Goal: Task Accomplishment & Management: Manage account settings

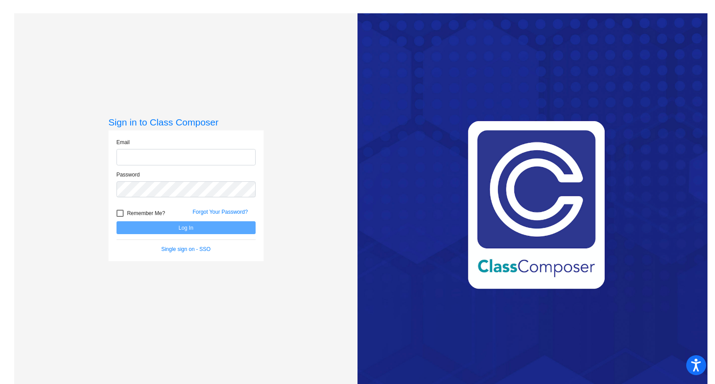
type input "[EMAIL_ADDRESS][DOMAIN_NAME]"
click at [181, 228] on button "Log In" at bounding box center [185, 227] width 139 height 13
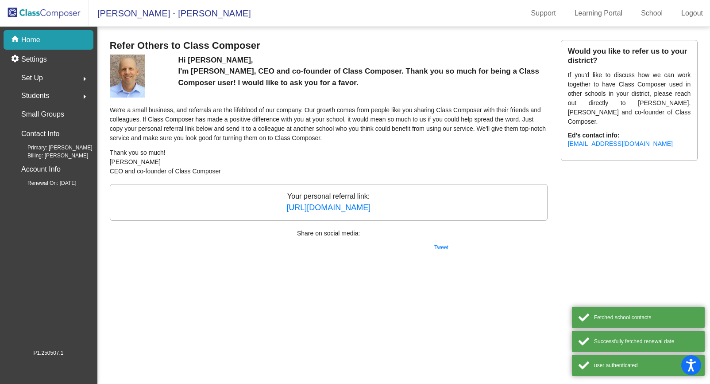
click at [54, 11] on img at bounding box center [44, 13] width 89 height 26
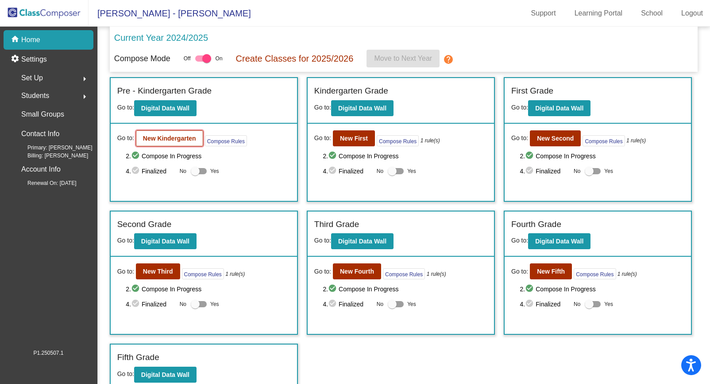
click at [179, 139] on b "New Kindergarten" at bounding box center [169, 138] width 53 height 7
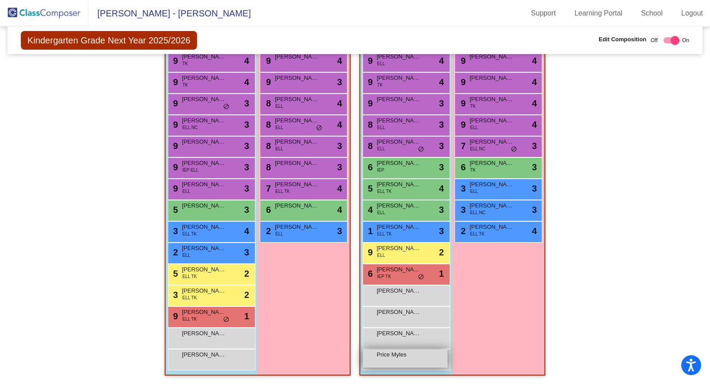
click at [388, 357] on span "Price Myles" at bounding box center [399, 354] width 44 height 9
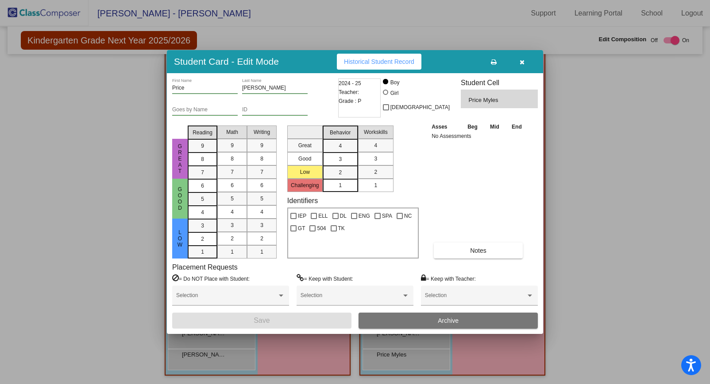
click at [184, 91] on input "Price" at bounding box center [205, 88] width 66 height 6
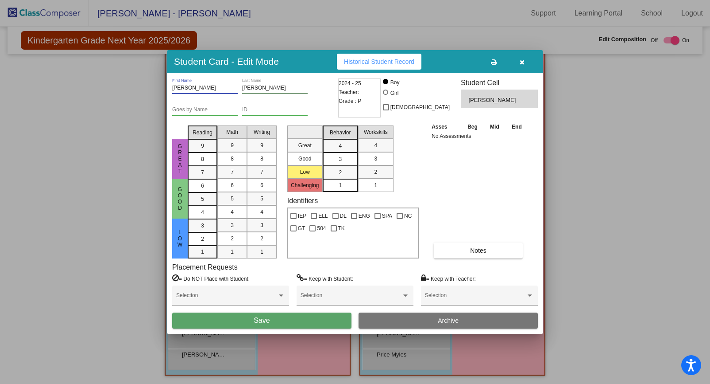
type input "[PERSON_NAME]"
type input "Price"
click at [262, 321] on span "Save" at bounding box center [262, 320] width 16 height 8
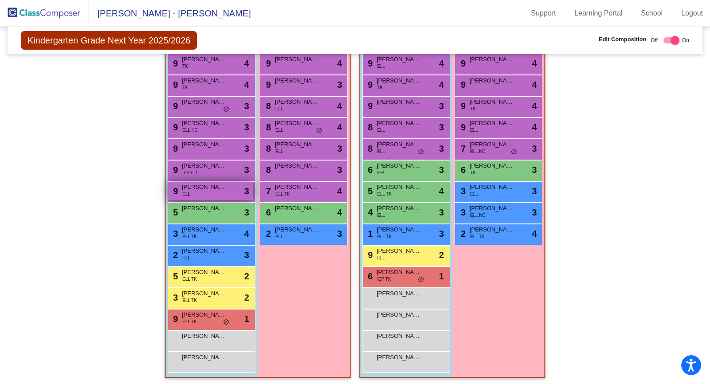
scroll to position [823, 0]
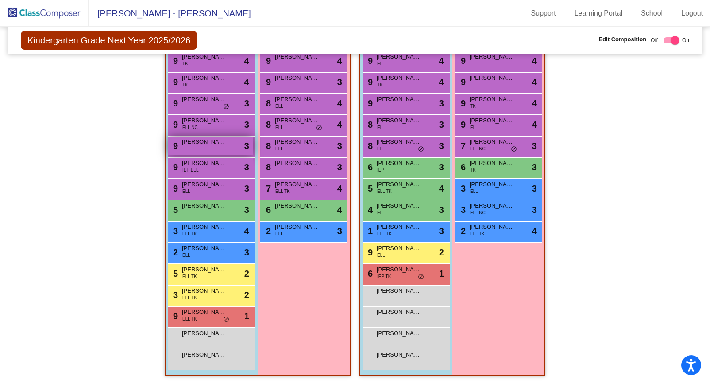
click at [195, 144] on span "[PERSON_NAME]" at bounding box center [204, 141] width 44 height 9
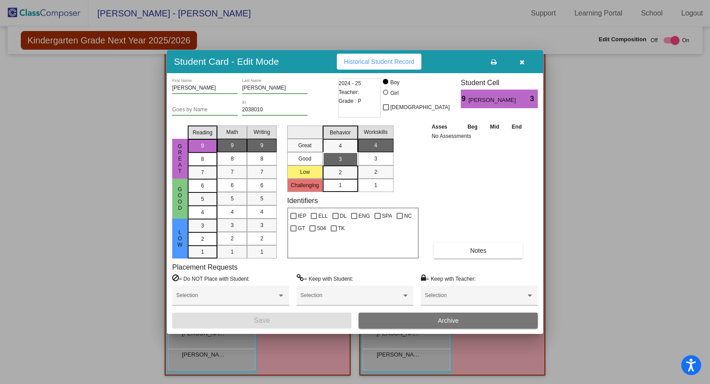
click at [523, 59] on icon "button" at bounding box center [522, 62] width 5 height 6
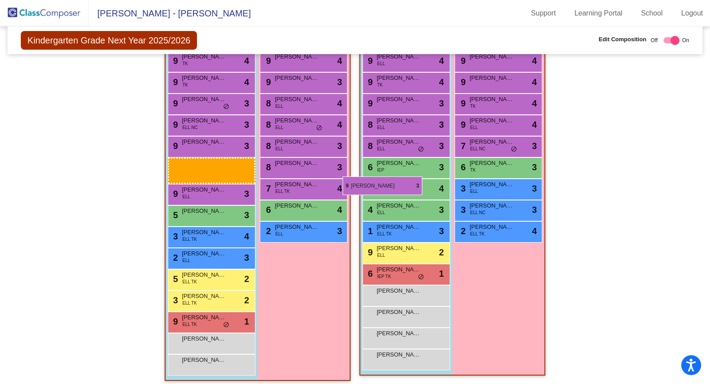
drag, startPoint x: 201, startPoint y: 166, endPoint x: 344, endPoint y: 176, distance: 143.9
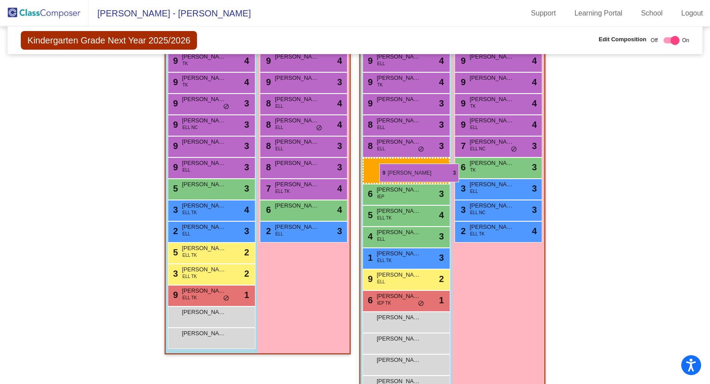
drag, startPoint x: 207, startPoint y: 164, endPoint x: 374, endPoint y: 162, distance: 167.0
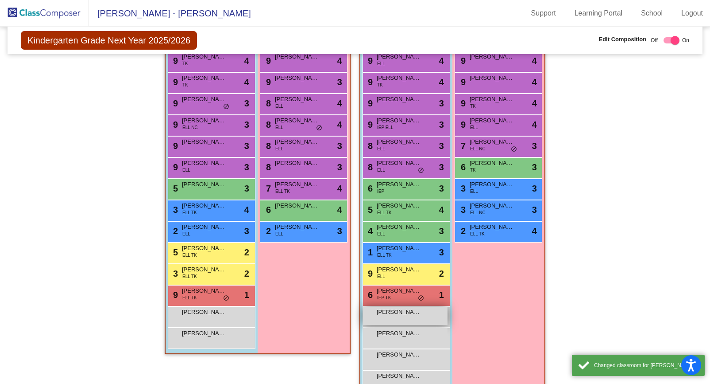
scroll to position [844, 0]
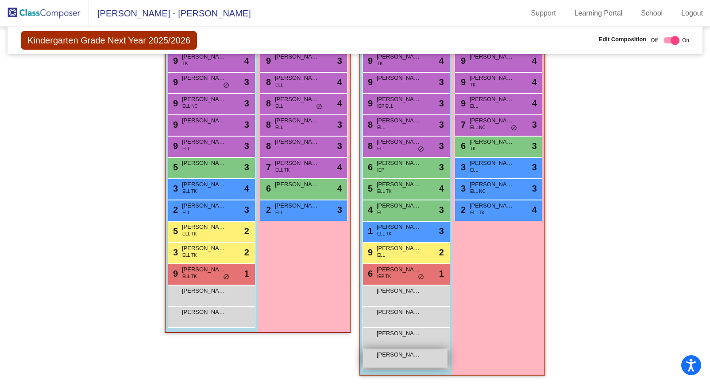
click at [395, 357] on span "[PERSON_NAME]" at bounding box center [399, 354] width 44 height 9
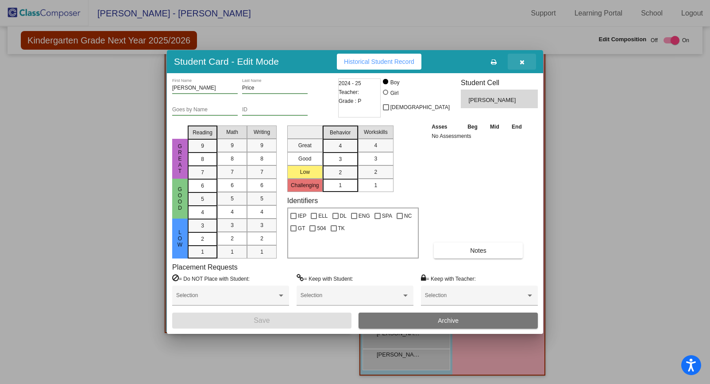
click at [523, 62] on icon "button" at bounding box center [522, 62] width 5 height 6
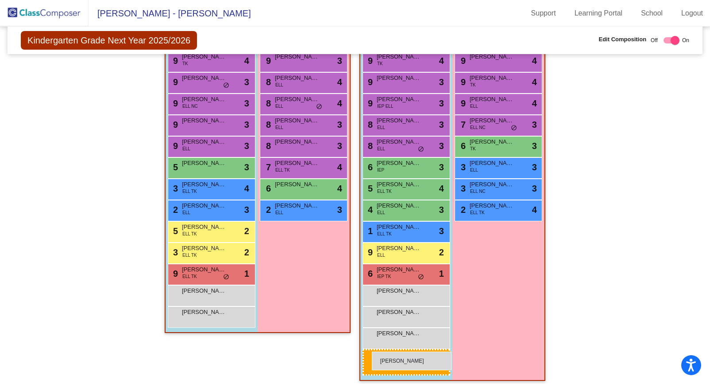
drag, startPoint x: 387, startPoint y: 354, endPoint x: 372, endPoint y: 351, distance: 15.5
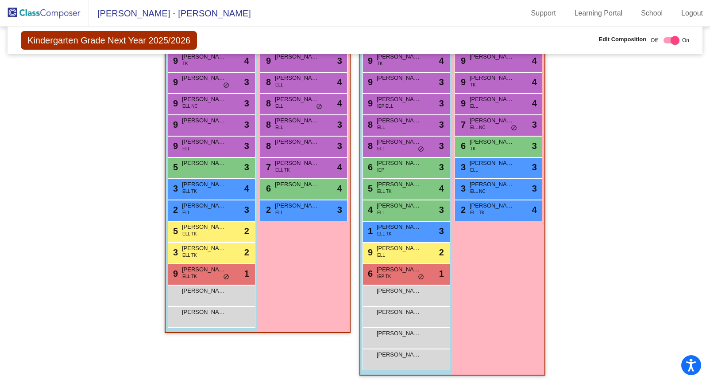
click at [0, 0] on div "Girls: 9 9 [PERSON_NAME] lock do_not_disturb_alt 4 9 [PERSON_NAME] lock do_not_…" at bounding box center [0, 0] width 0 height 0
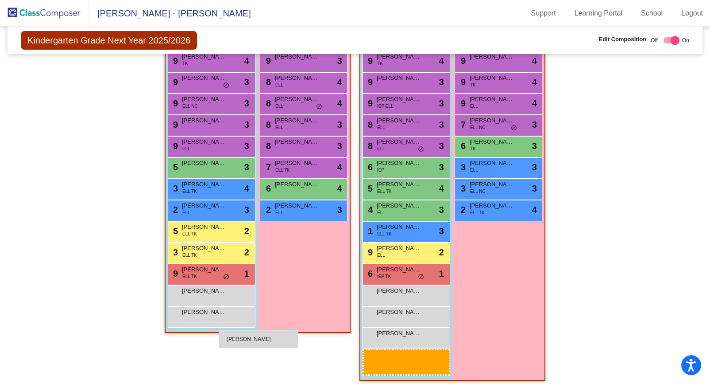
scroll to position [829, 0]
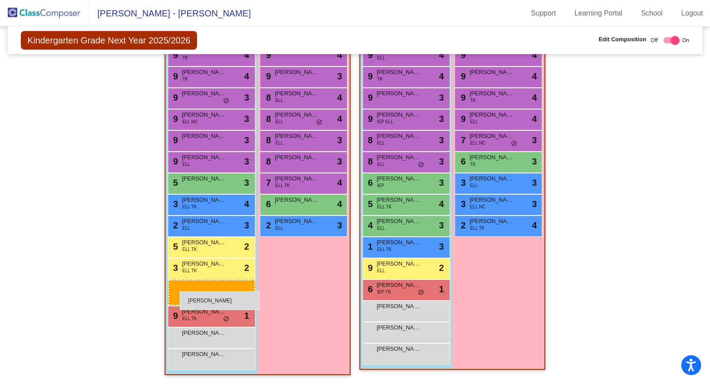
drag, startPoint x: 388, startPoint y: 359, endPoint x: 180, endPoint y: 291, distance: 219.6
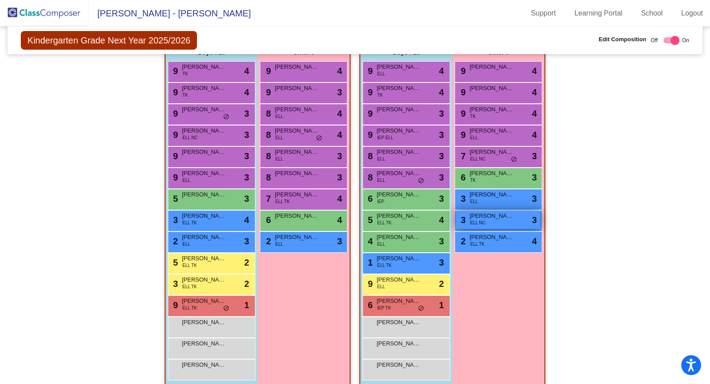
scroll to position [823, 0]
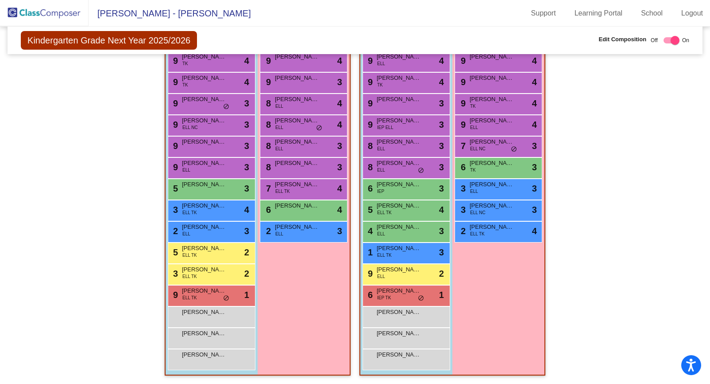
click at [43, 10] on img at bounding box center [44, 13] width 89 height 26
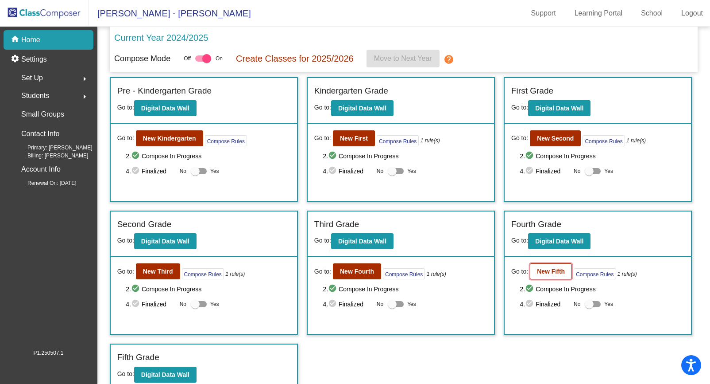
click at [544, 272] on b "New Fifth" at bounding box center [551, 271] width 28 height 7
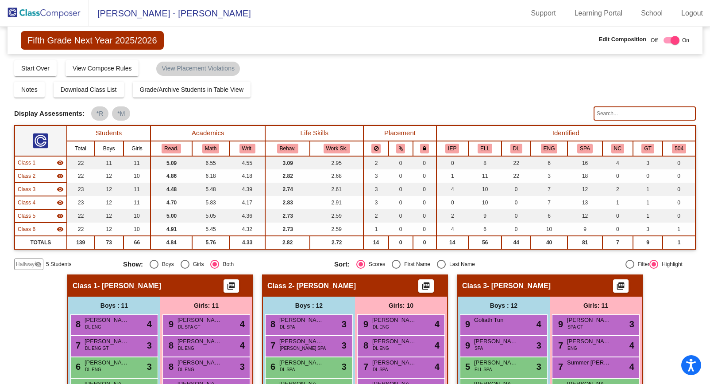
click at [62, 9] on img at bounding box center [44, 13] width 89 height 26
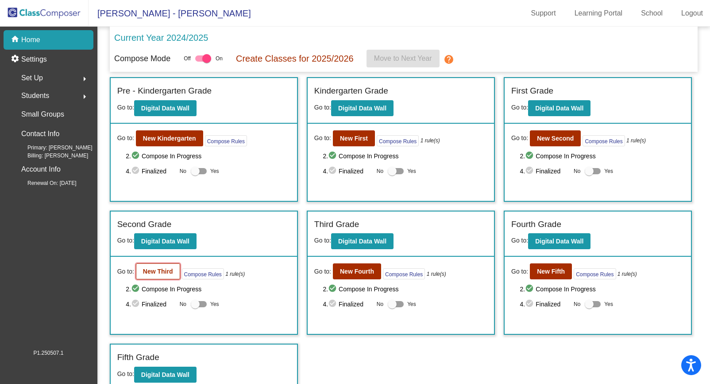
click at [159, 273] on b "New Third" at bounding box center [158, 271] width 30 height 7
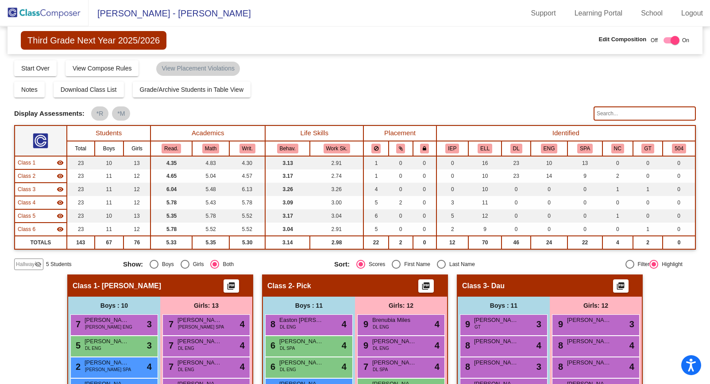
click at [46, 12] on img at bounding box center [44, 13] width 89 height 26
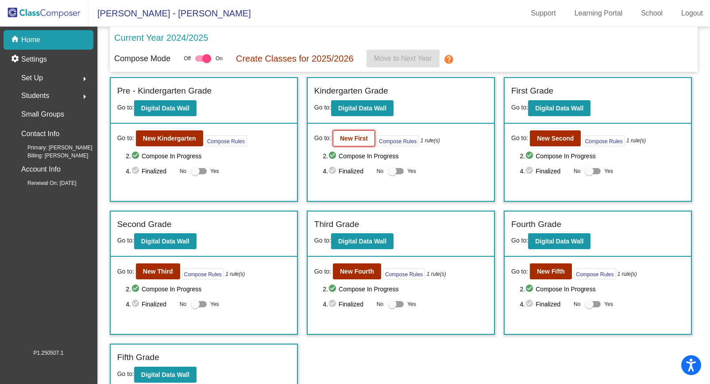
click at [355, 140] on b "New First" at bounding box center [354, 138] width 28 height 7
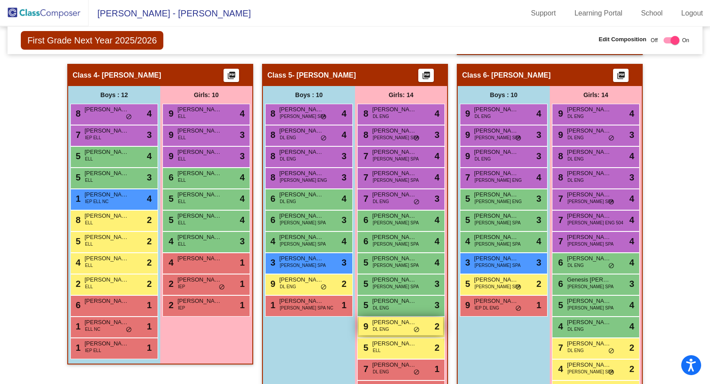
scroll to position [572, 0]
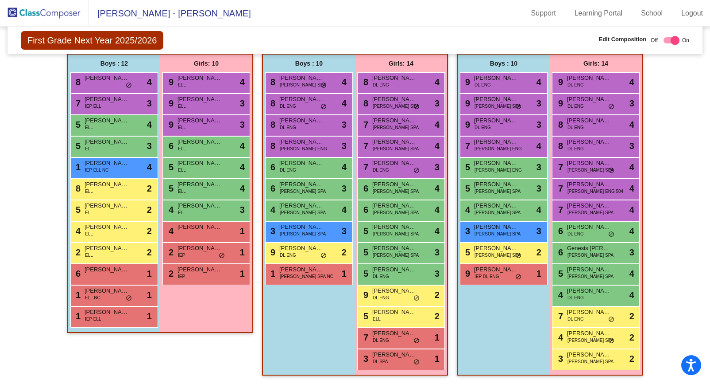
click at [55, 16] on img at bounding box center [44, 13] width 89 height 26
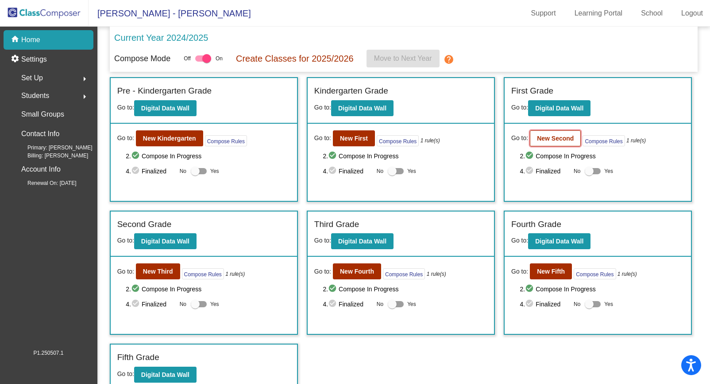
click at [543, 142] on b "New Second" at bounding box center [555, 138] width 37 height 7
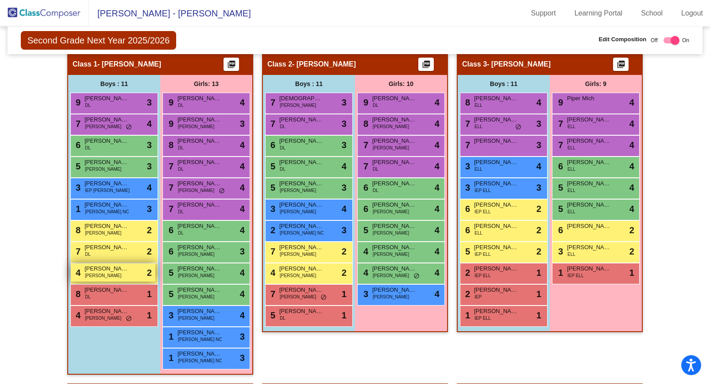
scroll to position [222, 0]
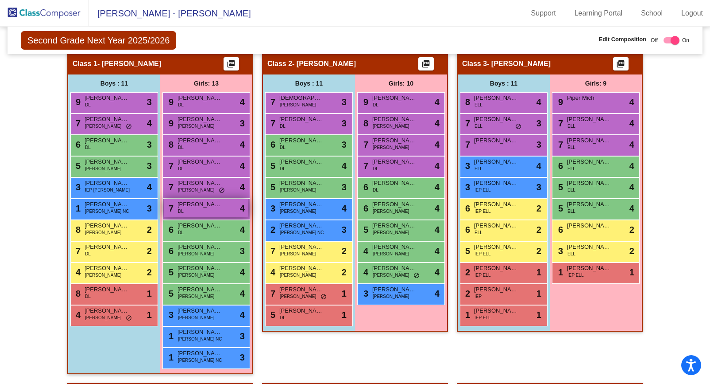
click at [186, 206] on span "[PERSON_NAME]" at bounding box center [200, 204] width 44 height 9
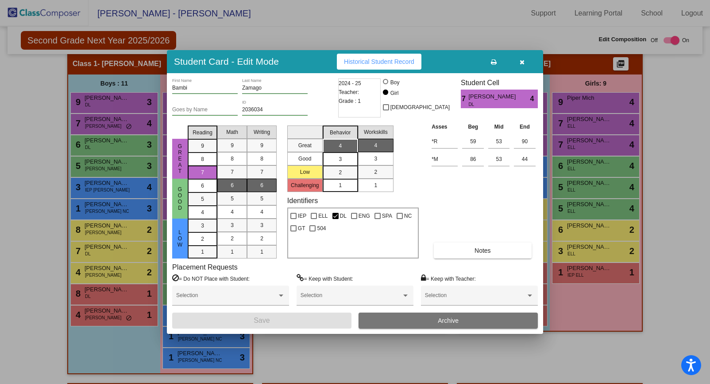
click at [523, 60] on icon "button" at bounding box center [522, 62] width 5 height 6
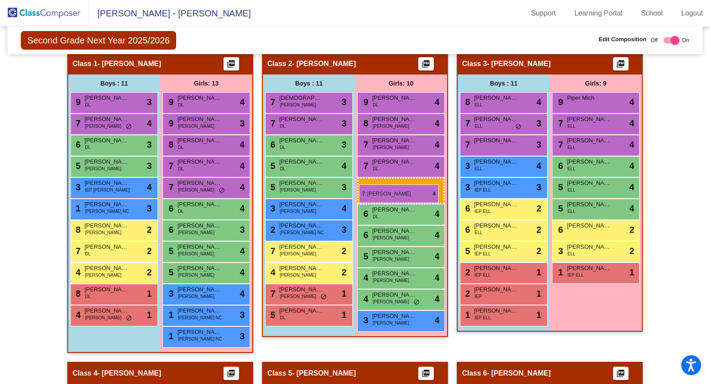
drag, startPoint x: 189, startPoint y: 208, endPoint x: 359, endPoint y: 184, distance: 172.1
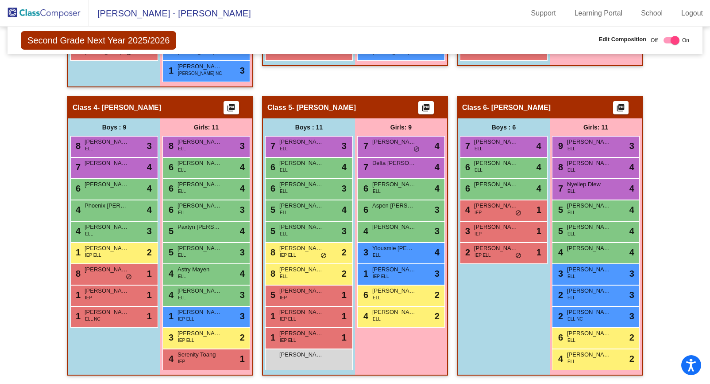
scroll to position [0, 0]
